Goal: Transaction & Acquisition: Purchase product/service

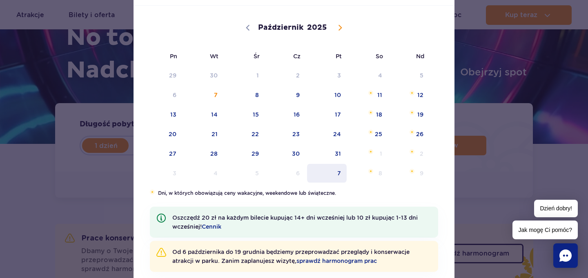
scroll to position [94, 0]
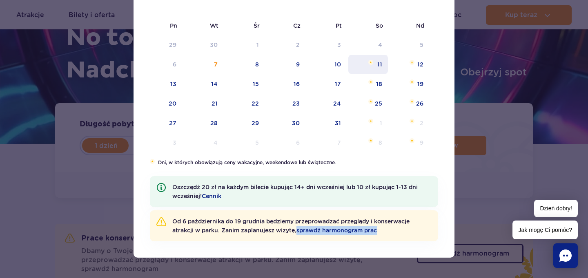
click at [372, 69] on span "11" at bounding box center [367, 64] width 41 height 19
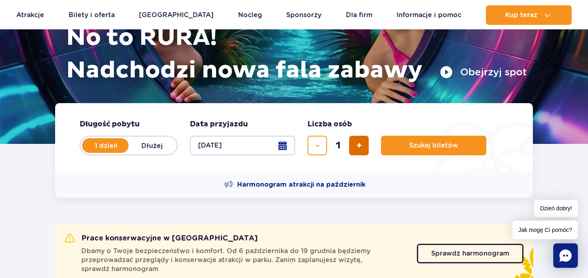
click at [354, 147] on button "dodaj bilet" at bounding box center [359, 146] width 20 height 20
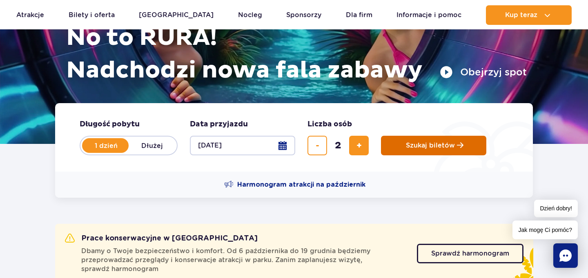
type input "2"
click at [432, 149] on span "Szukaj biletów" at bounding box center [430, 145] width 49 height 7
click at [412, 146] on span "Szukaj biletów" at bounding box center [430, 145] width 49 height 7
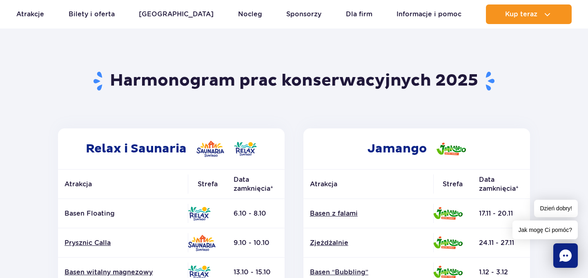
scroll to position [42, 0]
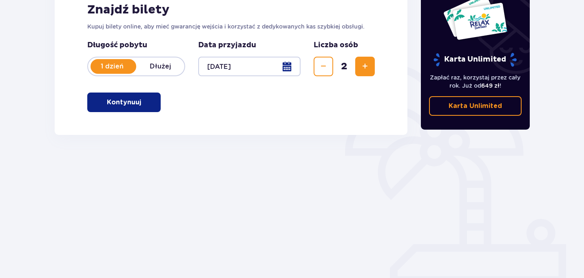
scroll to position [137, 0]
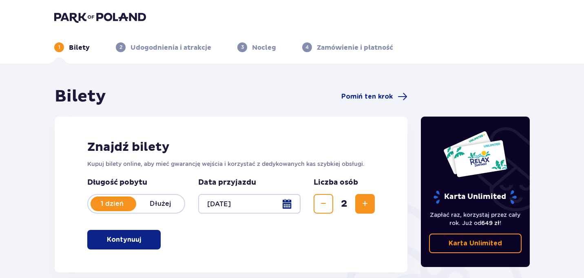
scroll to position [274, 0]
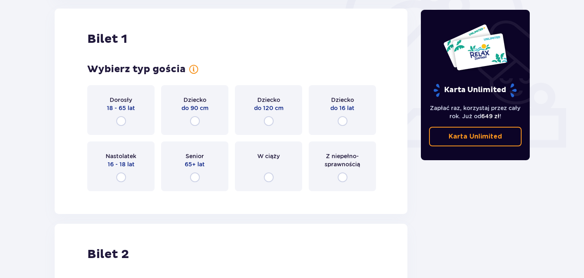
click at [128, 107] on span "18 - 65 lat" at bounding box center [121, 108] width 28 height 8
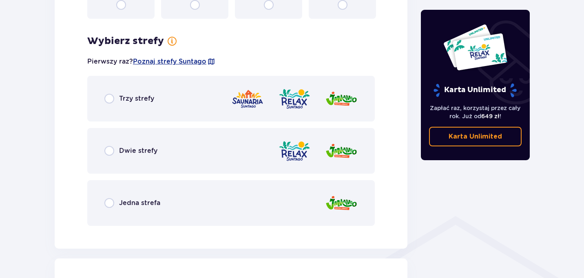
scroll to position [448, 0]
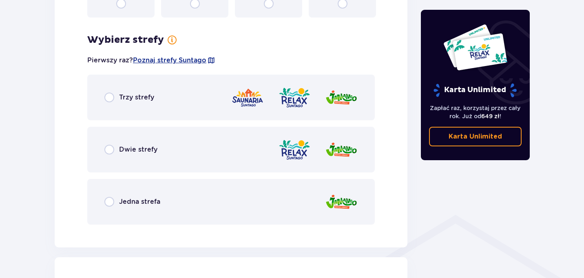
click at [196, 106] on div "Trzy strefy" at bounding box center [231, 98] width 288 height 46
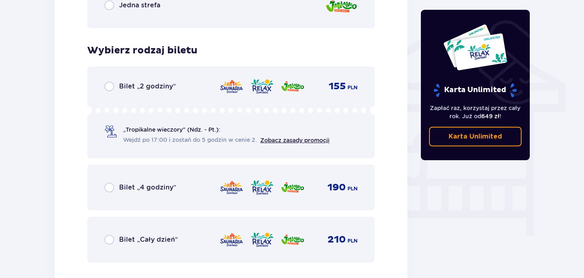
scroll to position [679, 0]
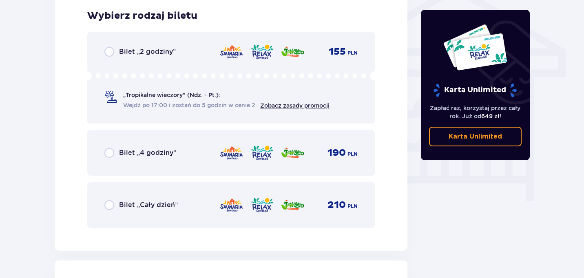
click at [165, 95] on span "„Tropikalne wieczory" (Ndz. - Pt.):" at bounding box center [171, 95] width 97 height 8
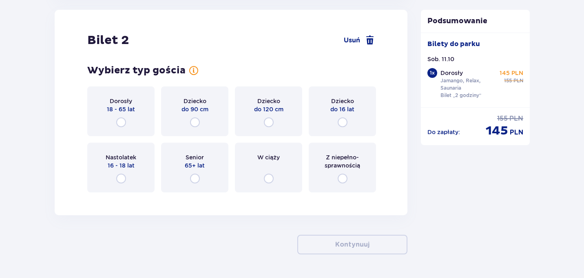
scroll to position [648, 0]
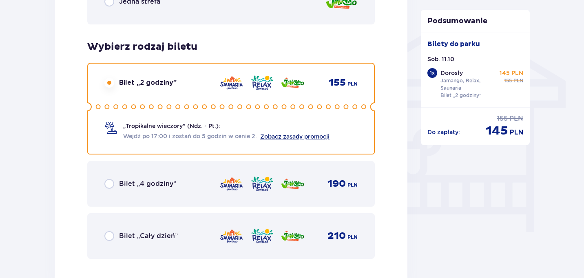
click at [291, 138] on link "Zobacz zasady promocji" at bounding box center [294, 136] width 69 height 7
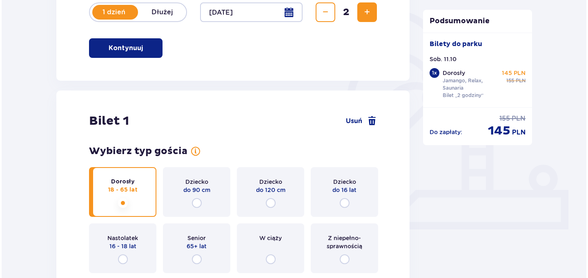
scroll to position [135, 0]
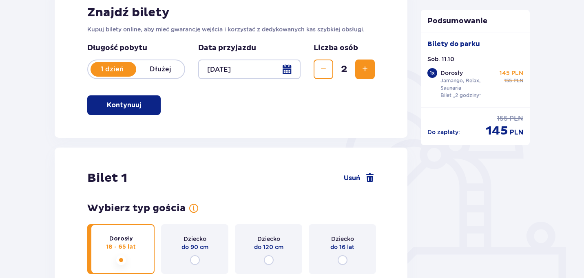
click at [286, 70] on div at bounding box center [249, 70] width 102 height 20
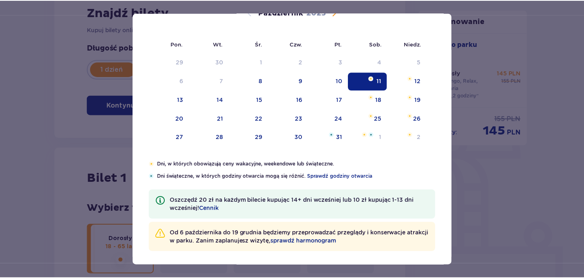
scroll to position [71, 0]
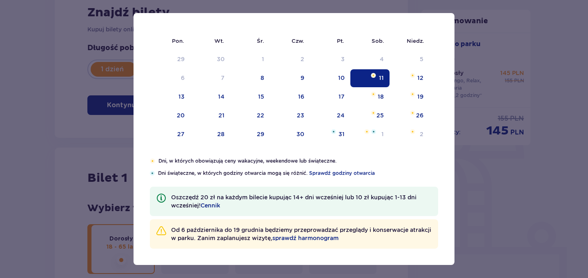
click at [486, 67] on div "Data pobytu 11.10.2025 Pon. Wt. Śr. Czw. Pt. Sob. Niedz. Wrzesień 2025 1 2 3 4 …" at bounding box center [294, 139] width 588 height 278
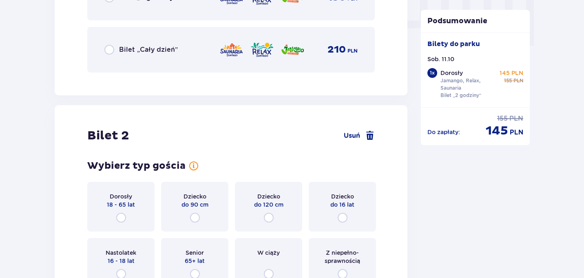
scroll to position [861, 0]
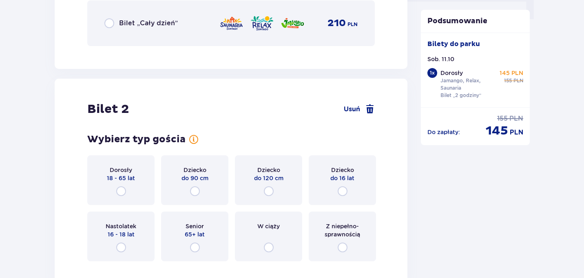
click at [115, 183] on div "Dorosły 18 - 65 lat" at bounding box center [120, 181] width 67 height 50
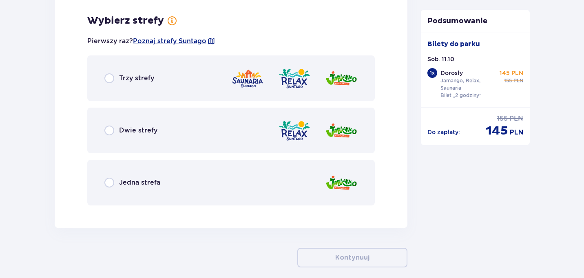
scroll to position [1129, 0]
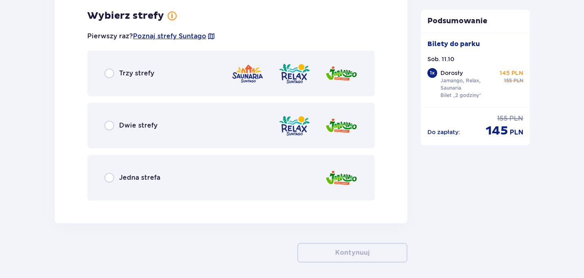
click at [185, 79] on div "Trzy strefy" at bounding box center [231, 74] width 288 height 46
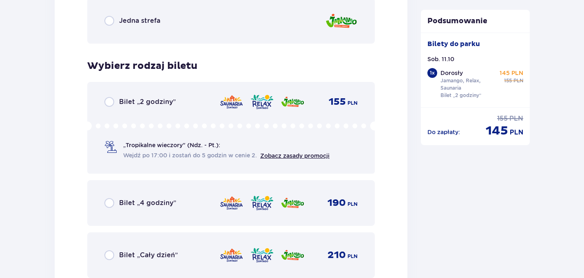
scroll to position [1289, 0]
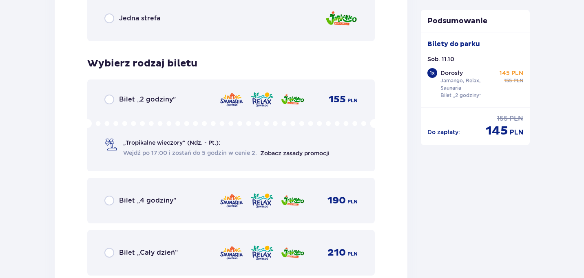
click at [148, 93] on div "Bilet „2 godziny” 155 PLN „Tropikalne wieczory" (Ndz. - Pt.): Wejdź po 17:00 i …" at bounding box center [231, 126] width 288 height 92
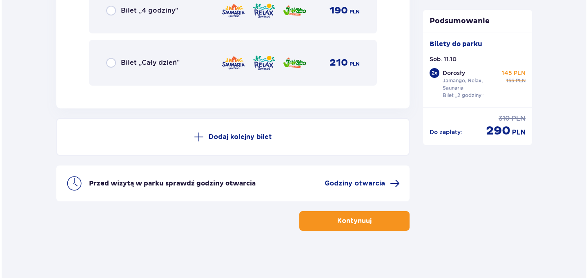
scroll to position [1481, 0]
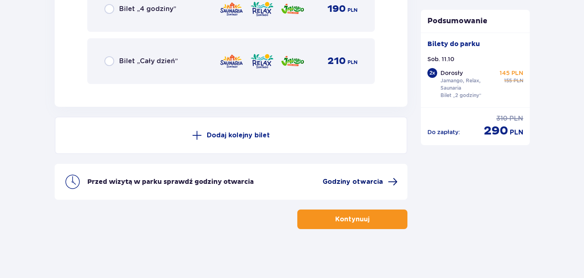
click at [355, 180] on span "Godziny otwarcia" at bounding box center [353, 182] width 60 height 9
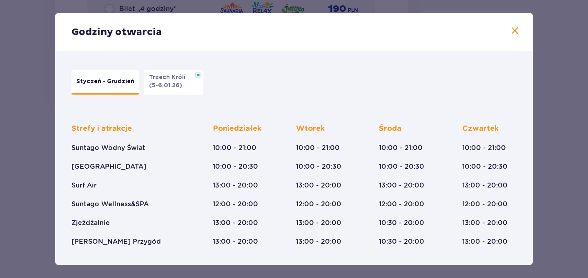
click at [171, 86] on p "(5-6.01.26)" at bounding box center [165, 86] width 33 height 8
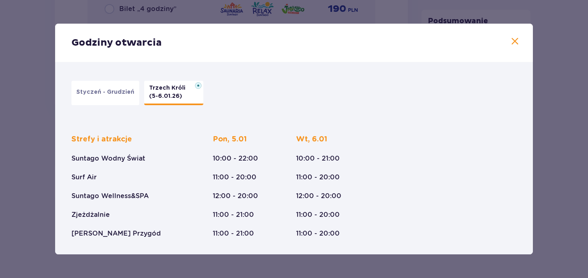
click at [110, 84] on button "Styczeń - Grudzień" at bounding box center [105, 93] width 68 height 24
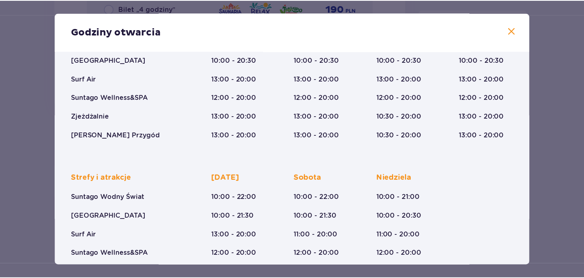
scroll to position [153, 0]
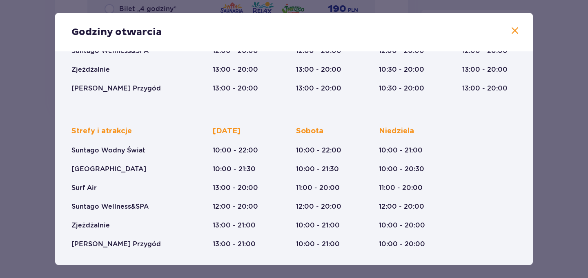
click at [514, 29] on span at bounding box center [515, 31] width 10 height 10
